Goal: Navigation & Orientation: Find specific page/section

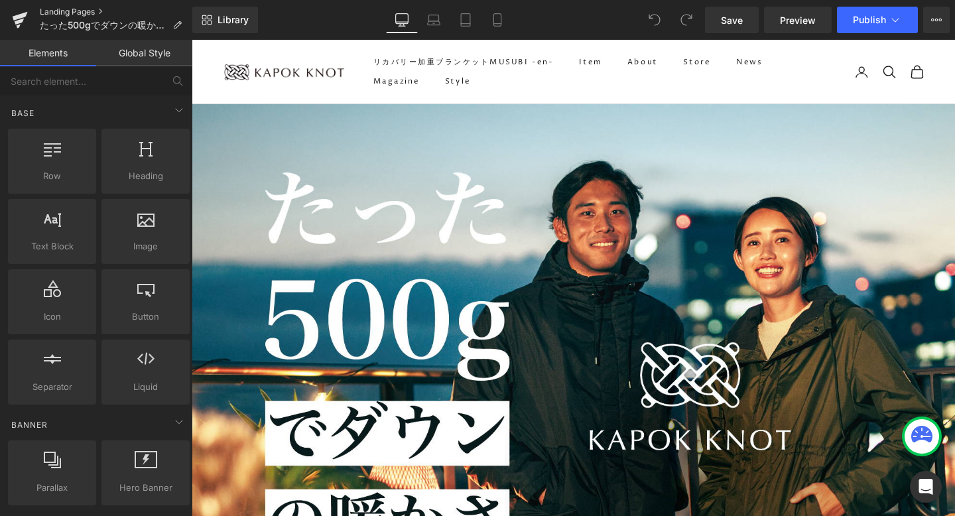
click at [50, 15] on link "Landing Pages" at bounding box center [116, 12] width 152 height 11
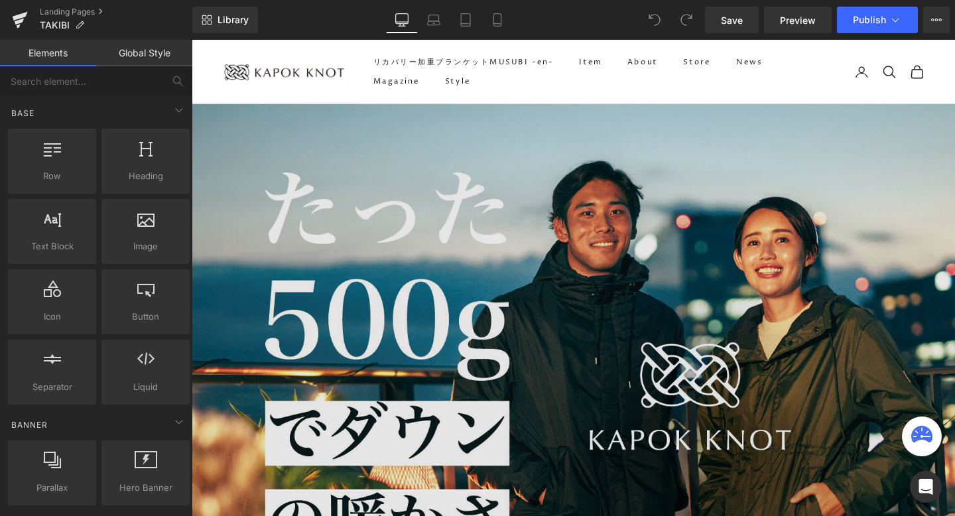
scroll to position [504, 0]
